Goal: Task Accomplishment & Management: Manage account settings

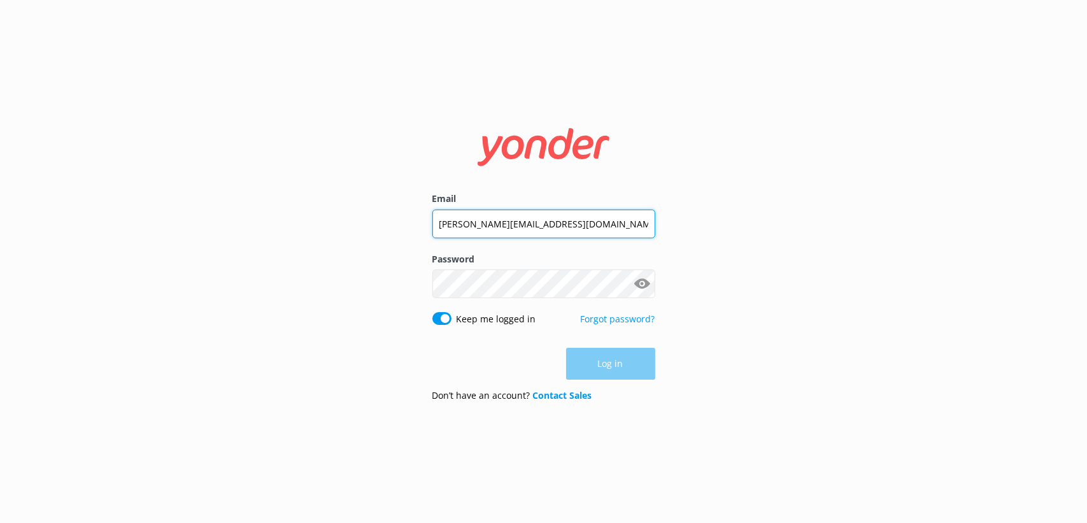
click at [503, 229] on input "[PERSON_NAME][EMAIL_ADDRESS][DOMAIN_NAME]" at bounding box center [544, 224] width 223 height 29
click at [503, 229] on input "[PERSON_NAME][EMAIL_ADDRESS][DOMAIN_NAME]" at bounding box center [544, 223] width 223 height 29
type input "[EMAIL_ADDRESS][DOMAIN_NAME]"
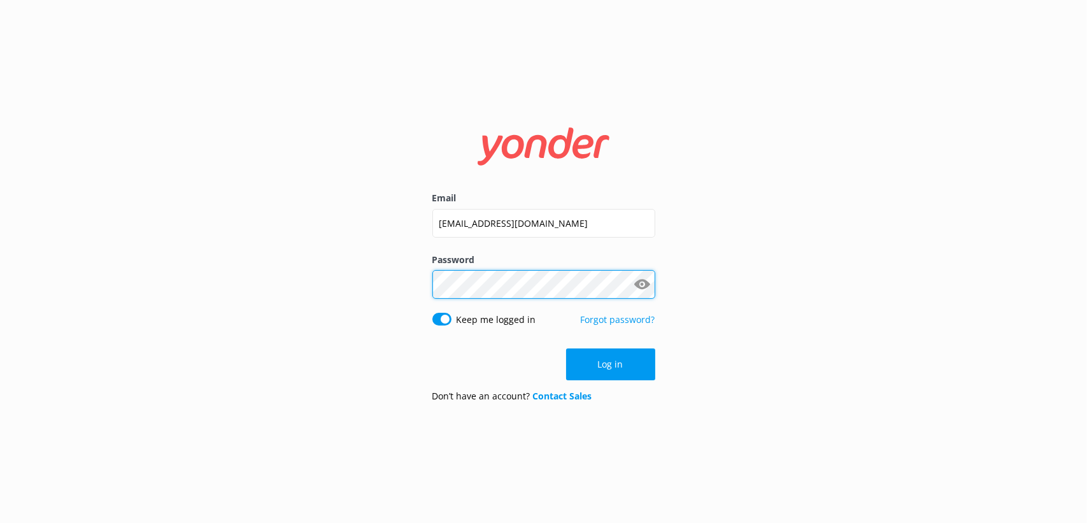
click button "Log in" at bounding box center [610, 364] width 89 height 32
